Goal: Task Accomplishment & Management: Manage account settings

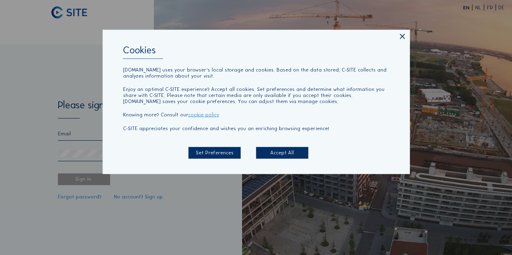
type input "[PERSON_NAME][EMAIL_ADDRESS][DOMAIN_NAME]"
click at [289, 149] on div "Accept All" at bounding box center [282, 153] width 52 height 12
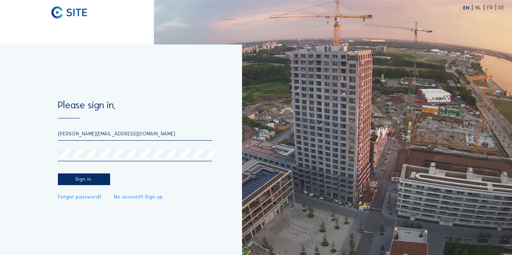
click at [86, 177] on div "Sign in." at bounding box center [84, 180] width 52 height 12
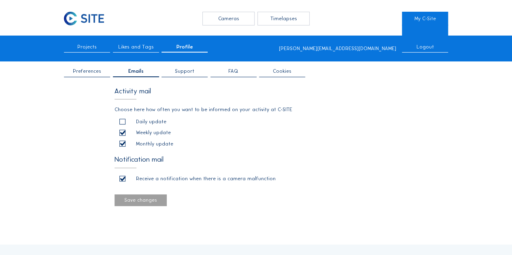
click at [121, 132] on input "checkbox" at bounding box center [121, 132] width 5 height 5
checkbox input "false"
click at [121, 147] on label at bounding box center [122, 144] width 6 height 6
click at [121, 147] on input "checkbox" at bounding box center [121, 143] width 5 height 5
checkbox input "false"
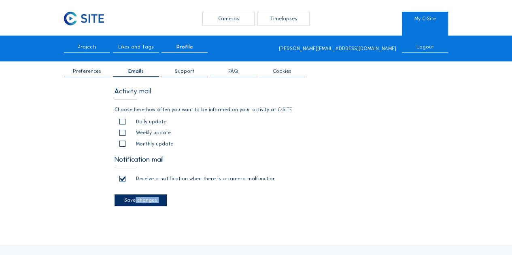
drag, startPoint x: 131, startPoint y: 204, endPoint x: 137, endPoint y: 222, distance: 19.2
click at [137, 222] on div "Cameras Timelapses My C-Site Projects Likes and Tags Profile [PERSON_NAME][EMAI…" at bounding box center [256, 223] width 512 height 447
click at [135, 203] on div "Save changes" at bounding box center [141, 201] width 52 height 12
